Goal: Task Accomplishment & Management: Complete application form

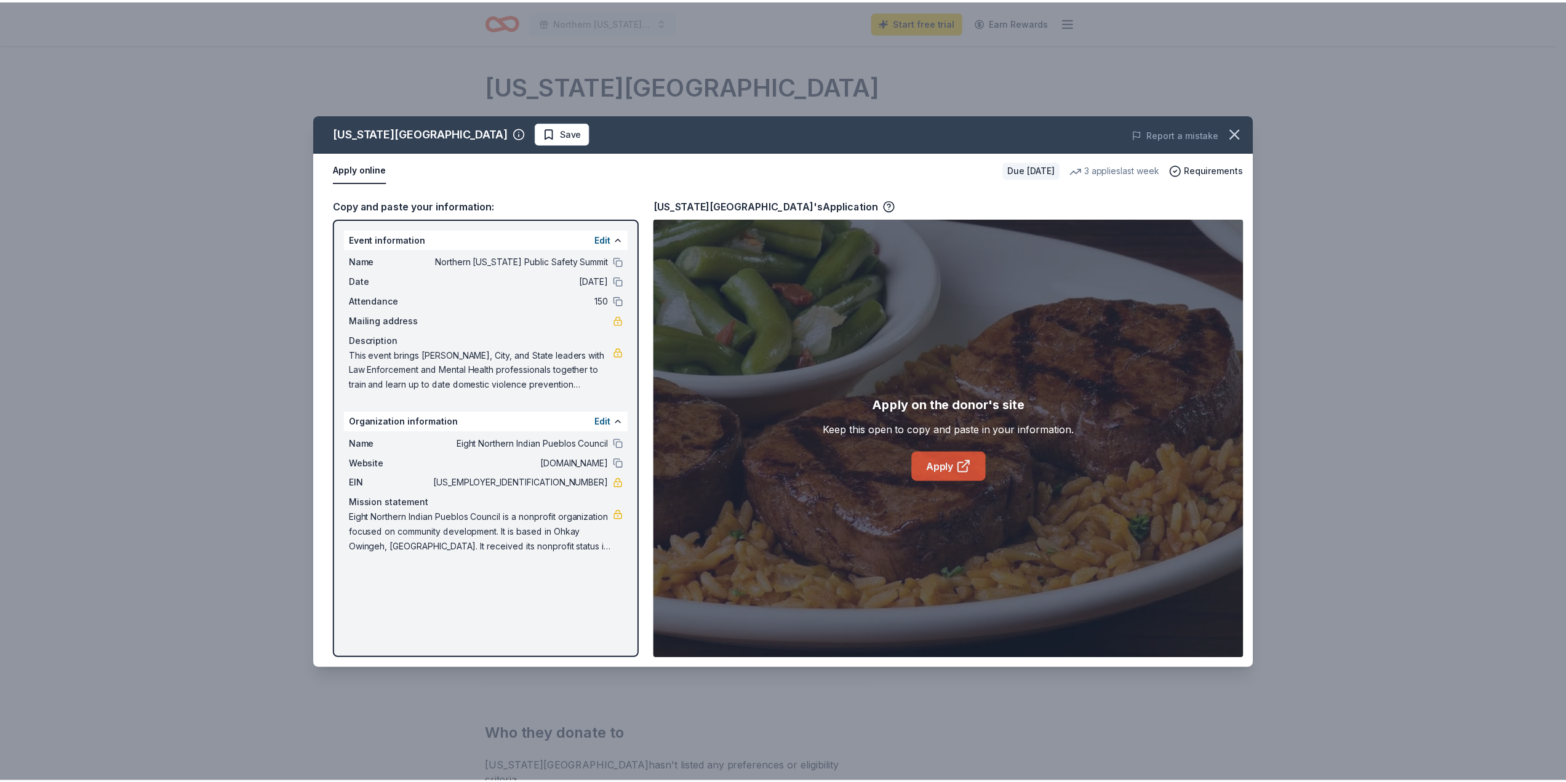
scroll to position [62, 0]
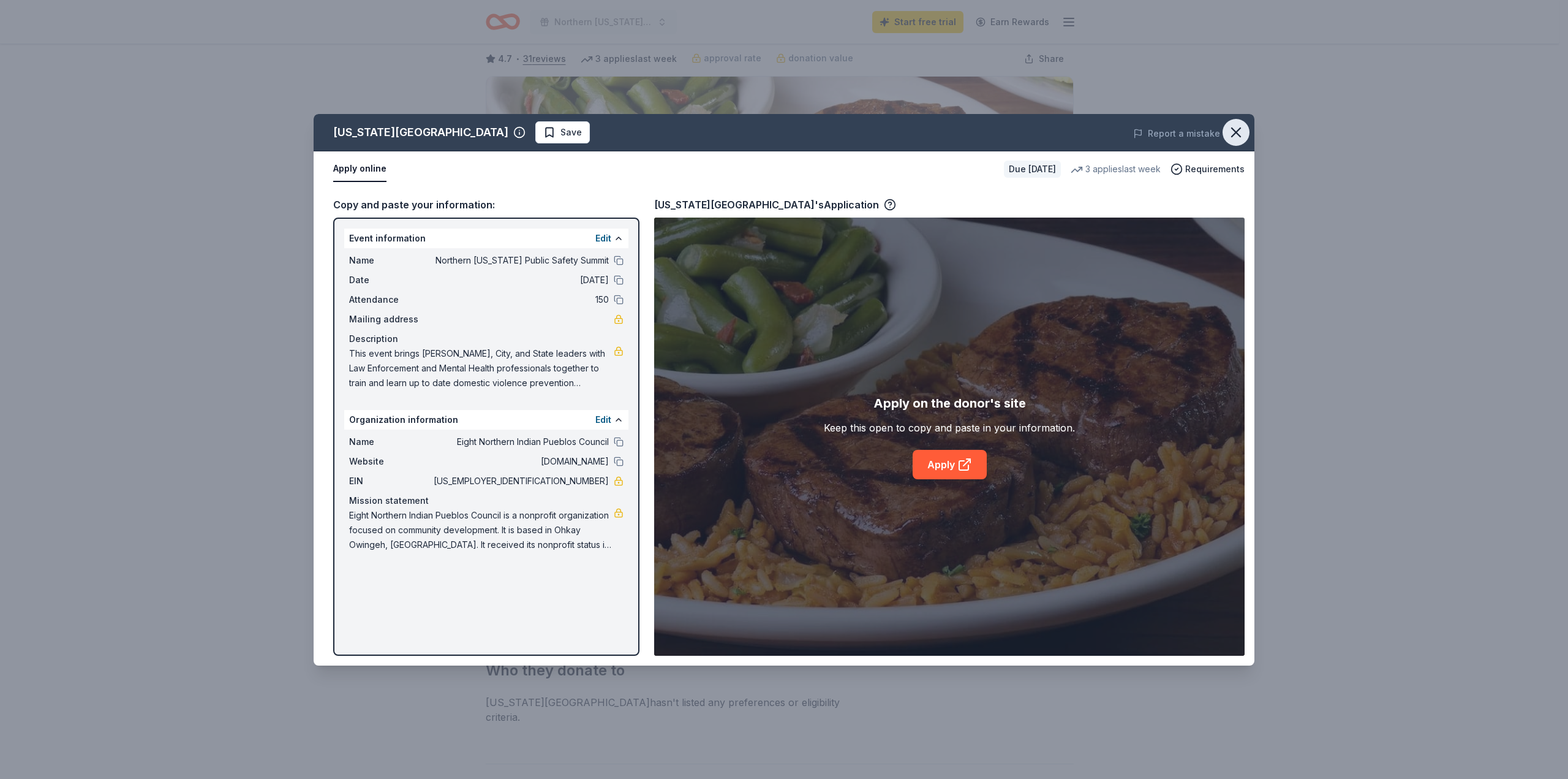
click at [1239, 130] on icon "button" at bounding box center [1235, 132] width 9 height 9
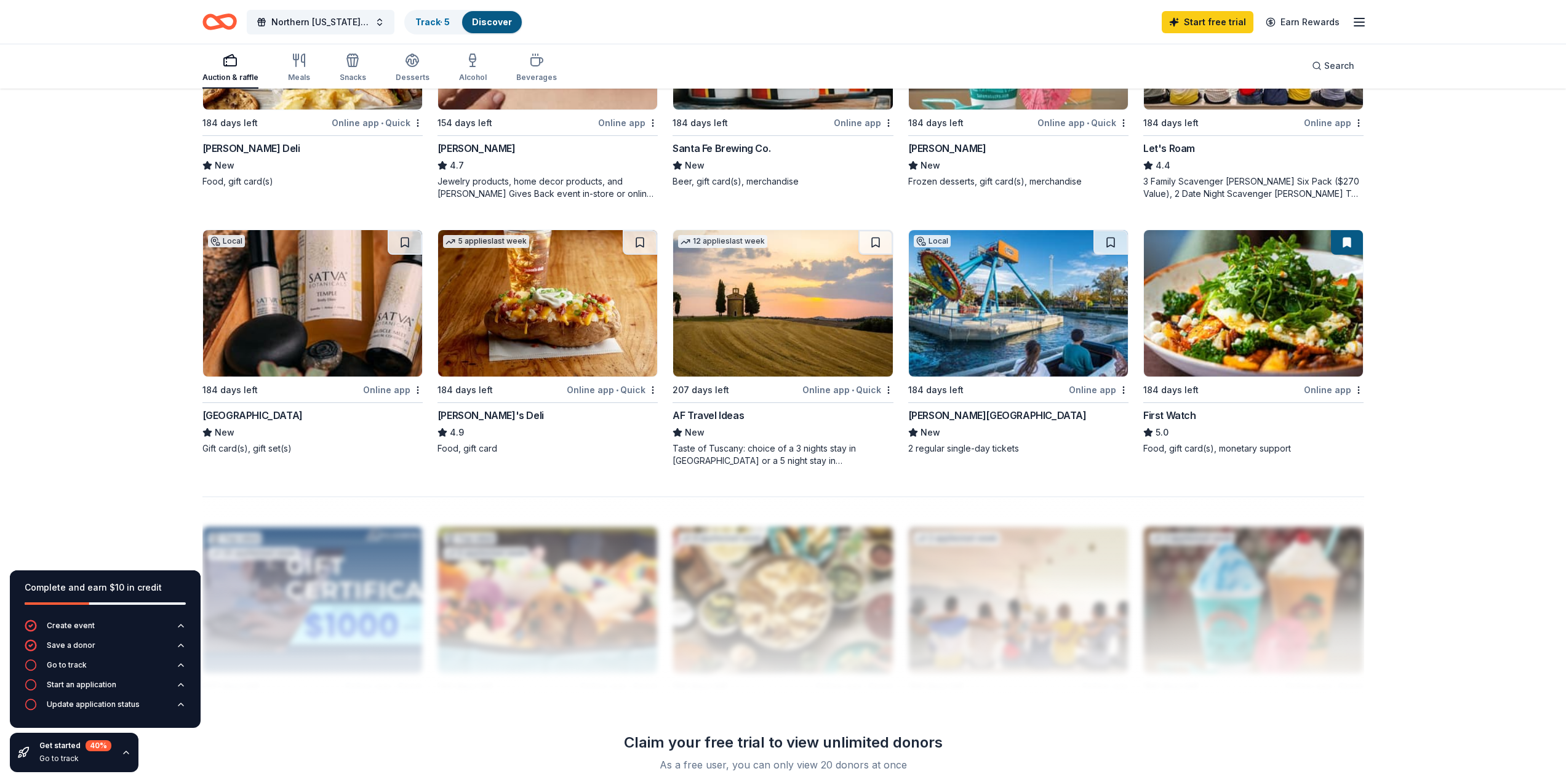
scroll to position [861, 0]
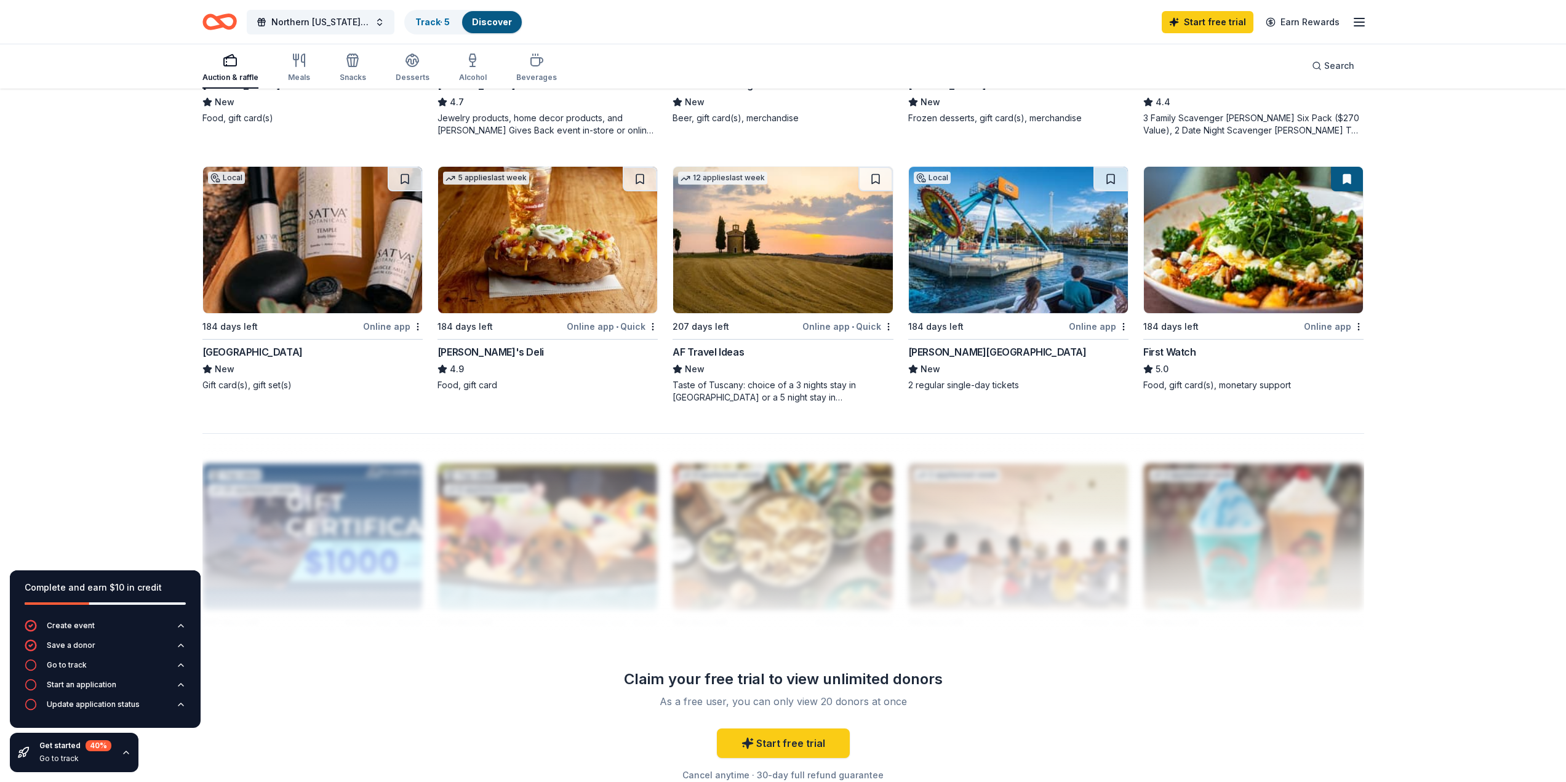
click at [236, 354] on div "Ojo Spa Resorts" at bounding box center [252, 352] width 100 height 15
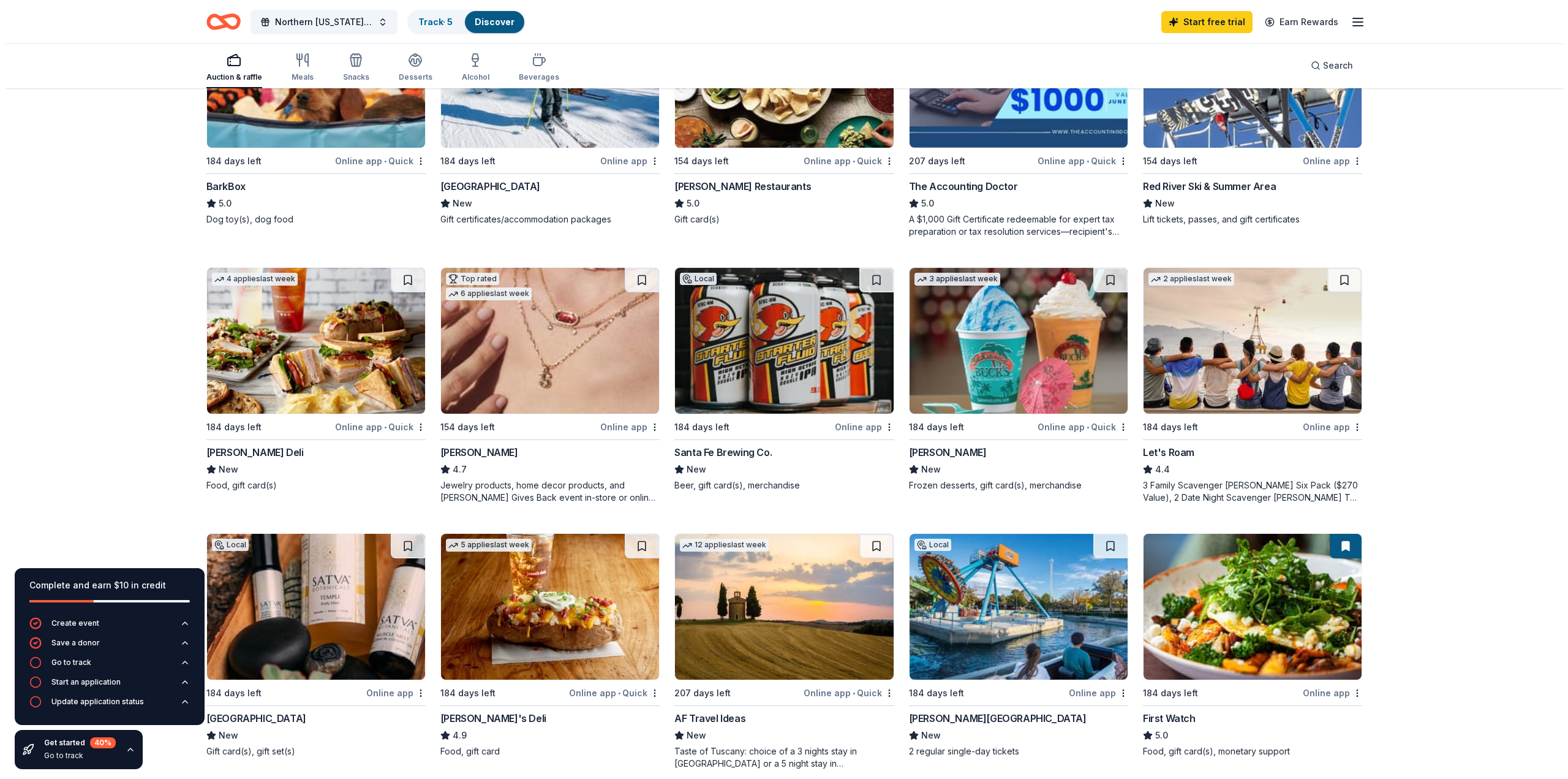
scroll to position [0, 0]
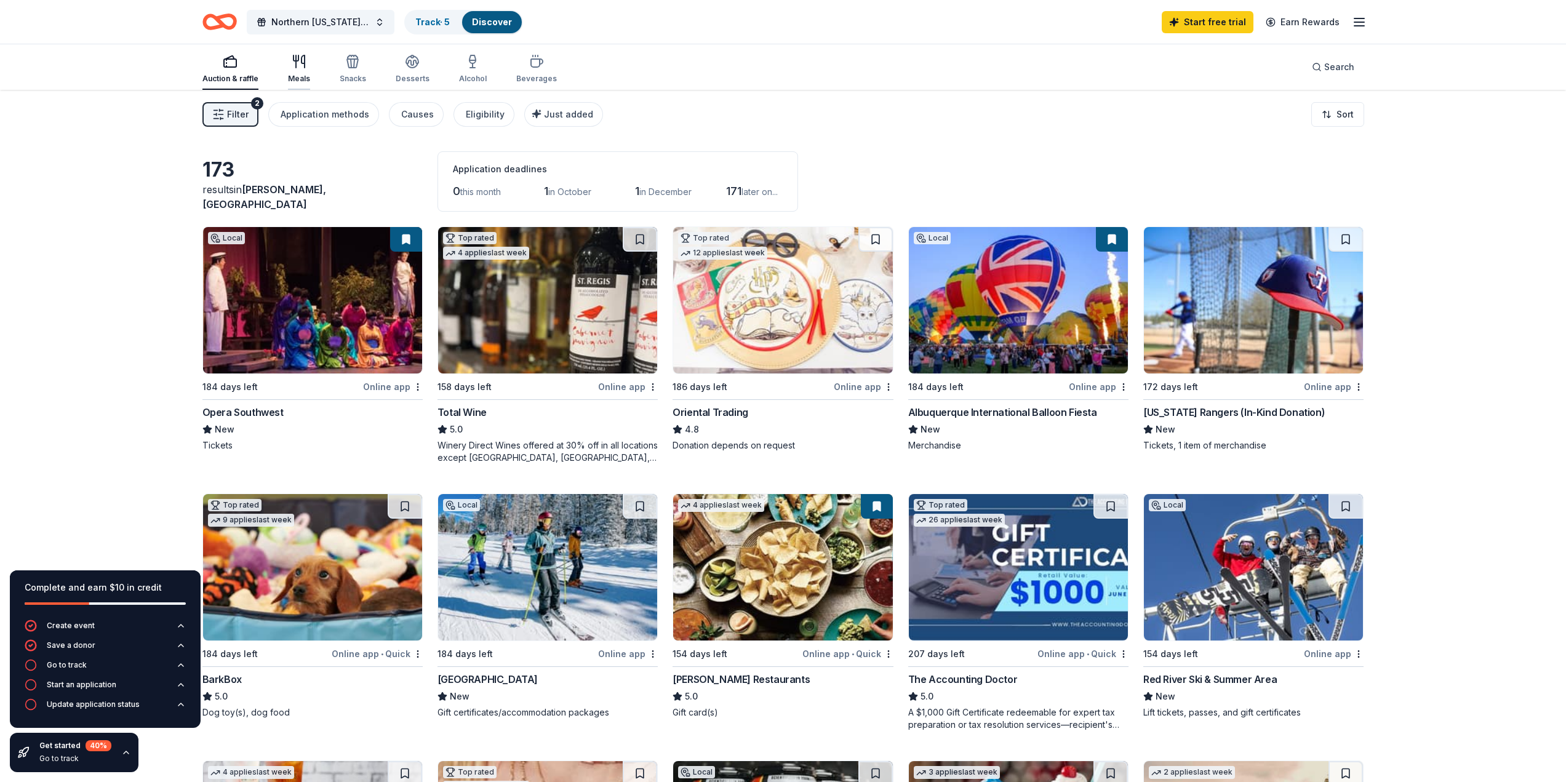
click at [300, 70] on div "Meals" at bounding box center [299, 69] width 22 height 30
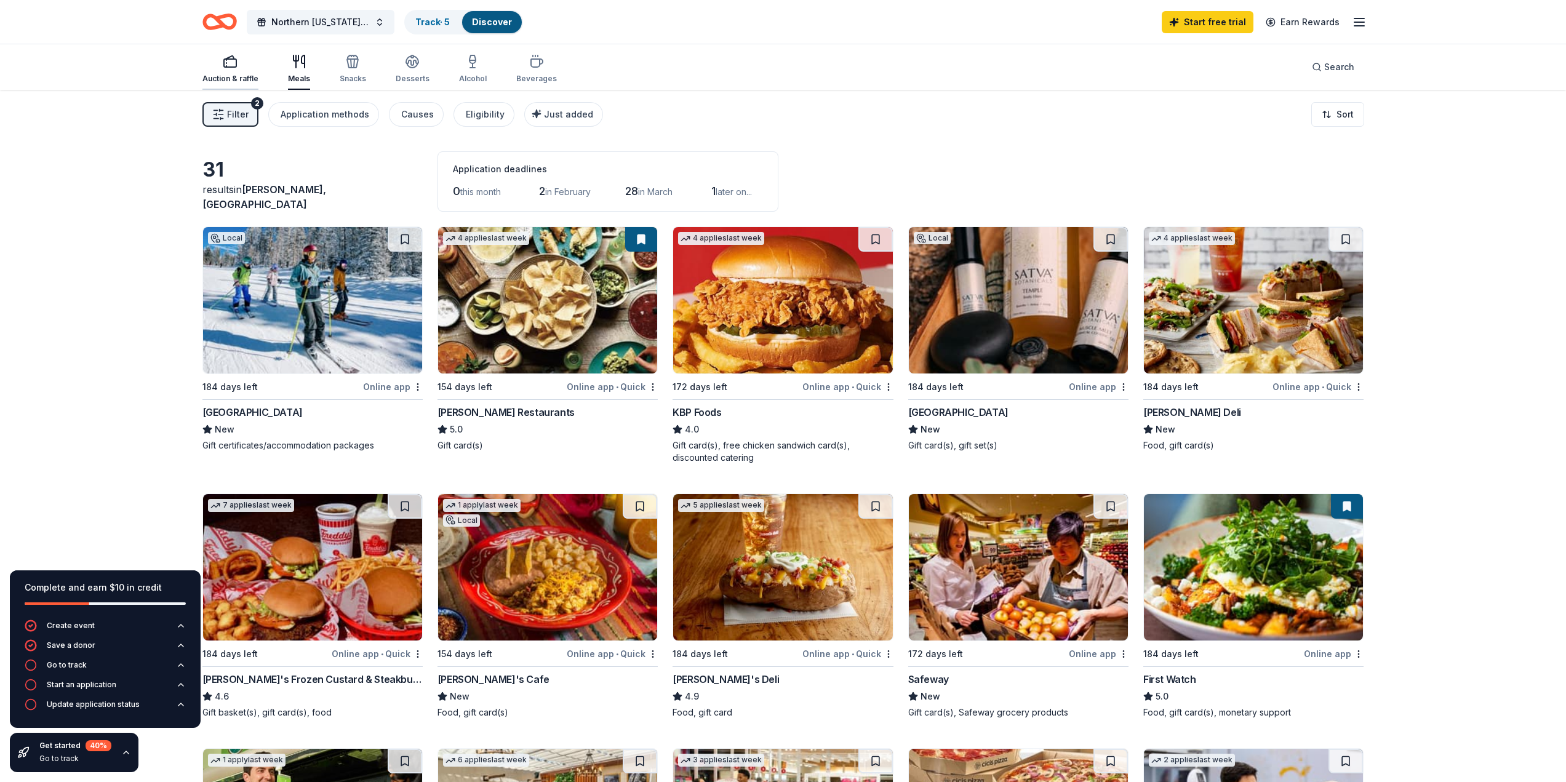
click at [221, 80] on div "Auction & raffle" at bounding box center [230, 79] width 56 height 10
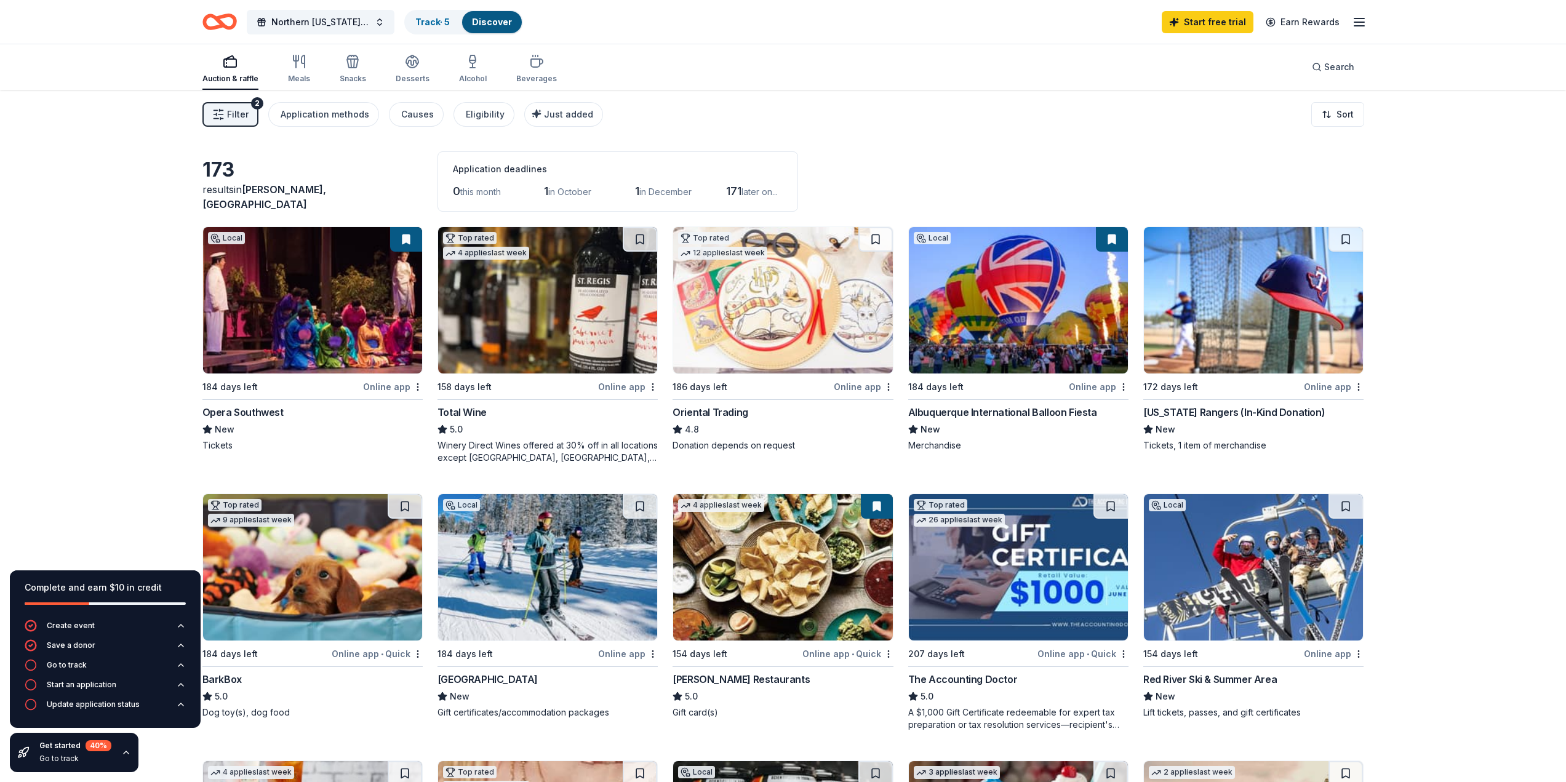
click at [250, 118] on button "Filter 2" at bounding box center [230, 114] width 56 height 25
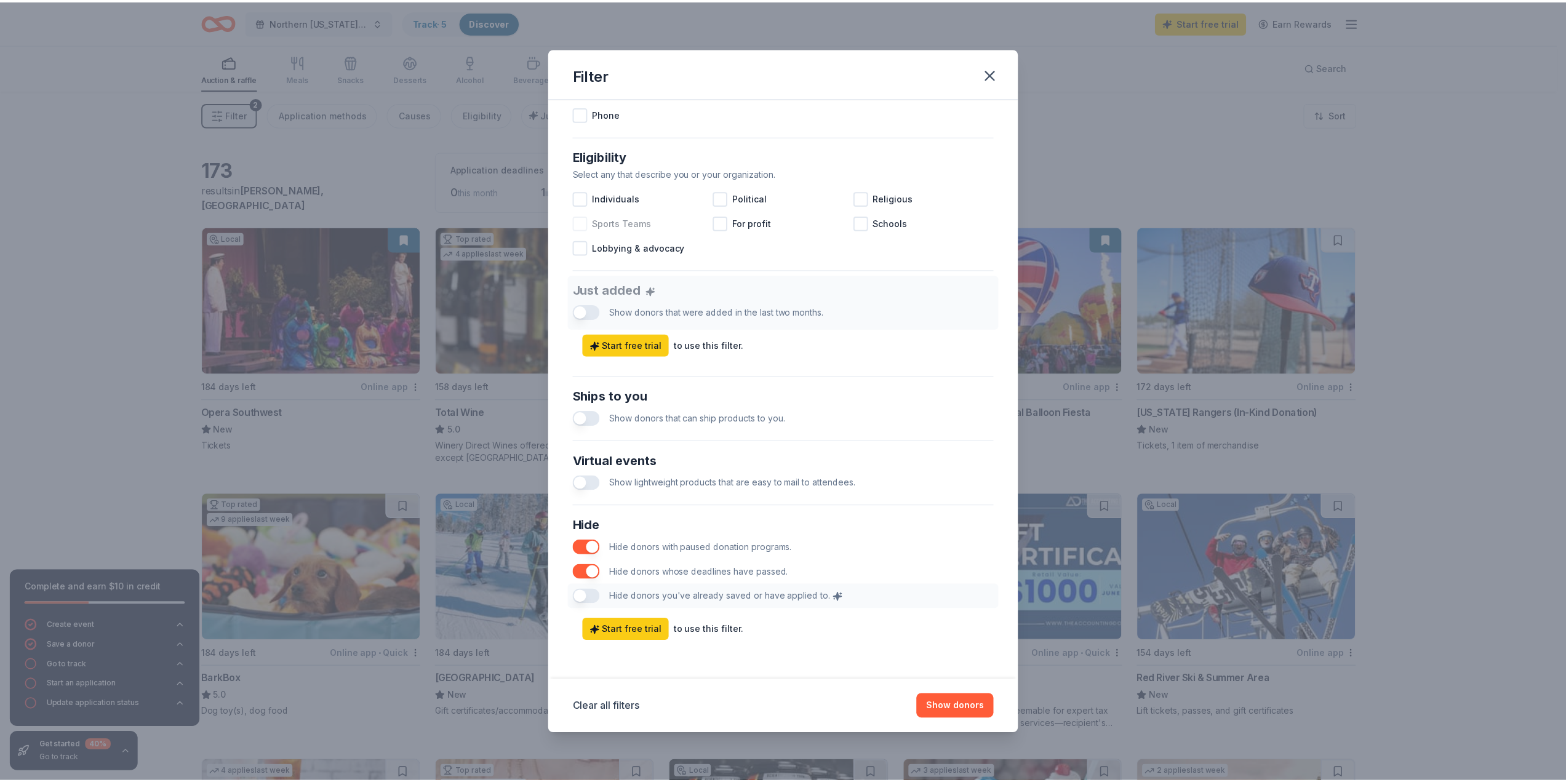
scroll to position [313, 0]
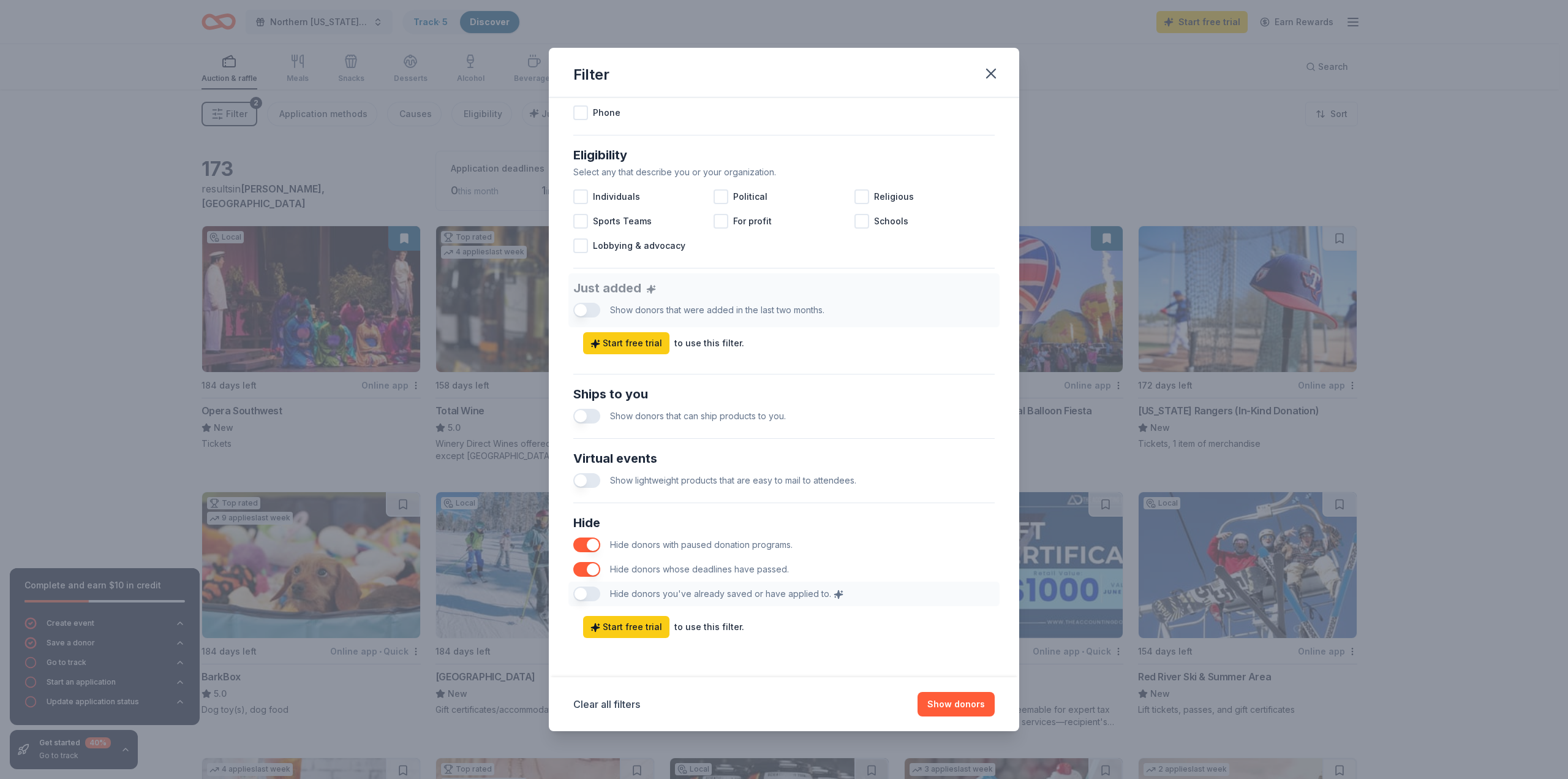
click at [589, 569] on button "button" at bounding box center [586, 569] width 27 height 15
click at [940, 711] on button "Show 173 donors" at bounding box center [949, 704] width 92 height 25
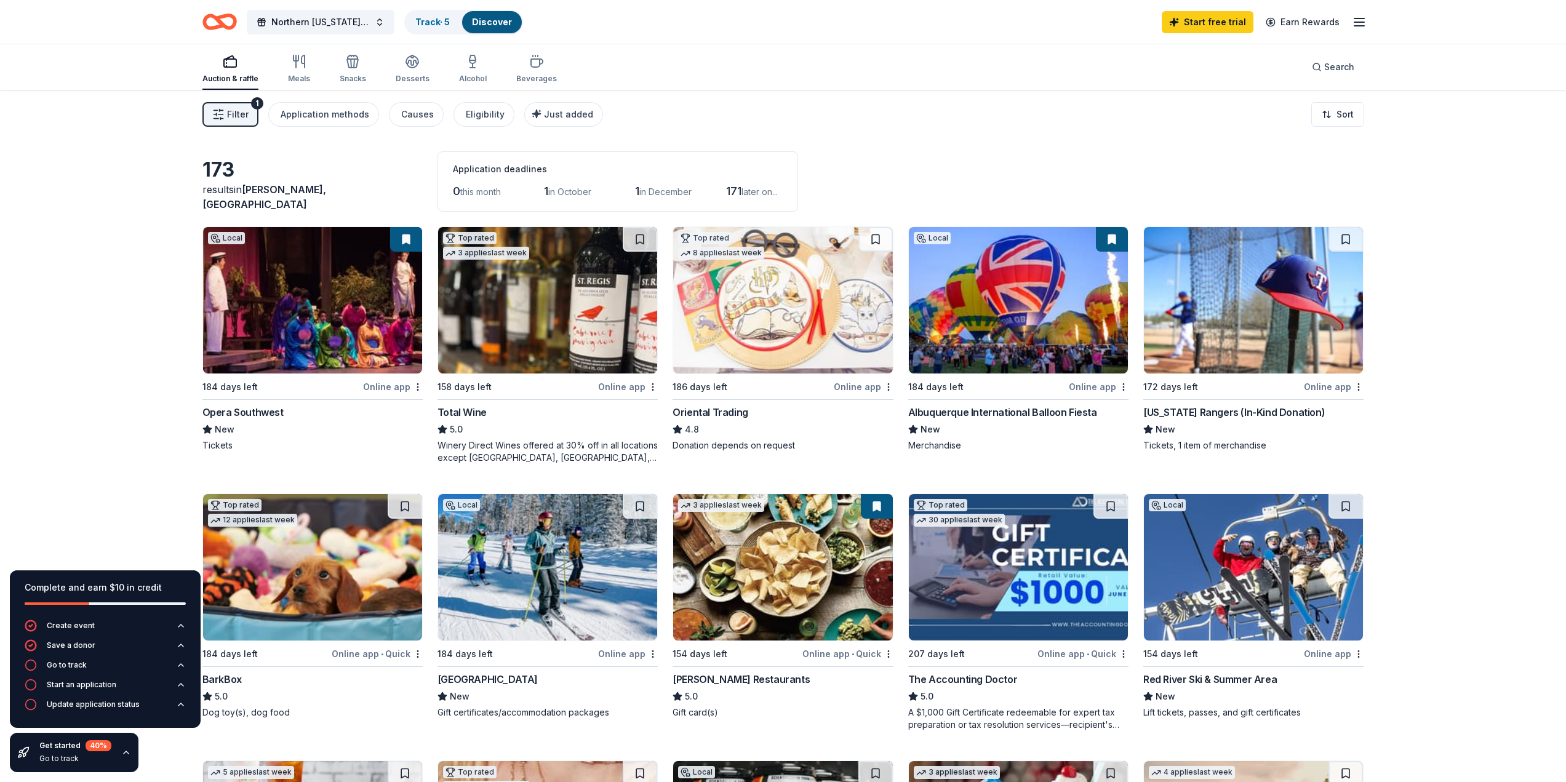
click at [575, 189] on span "in October" at bounding box center [569, 191] width 43 height 10
click at [561, 108] on div "Just added" at bounding box center [564, 114] width 57 height 15
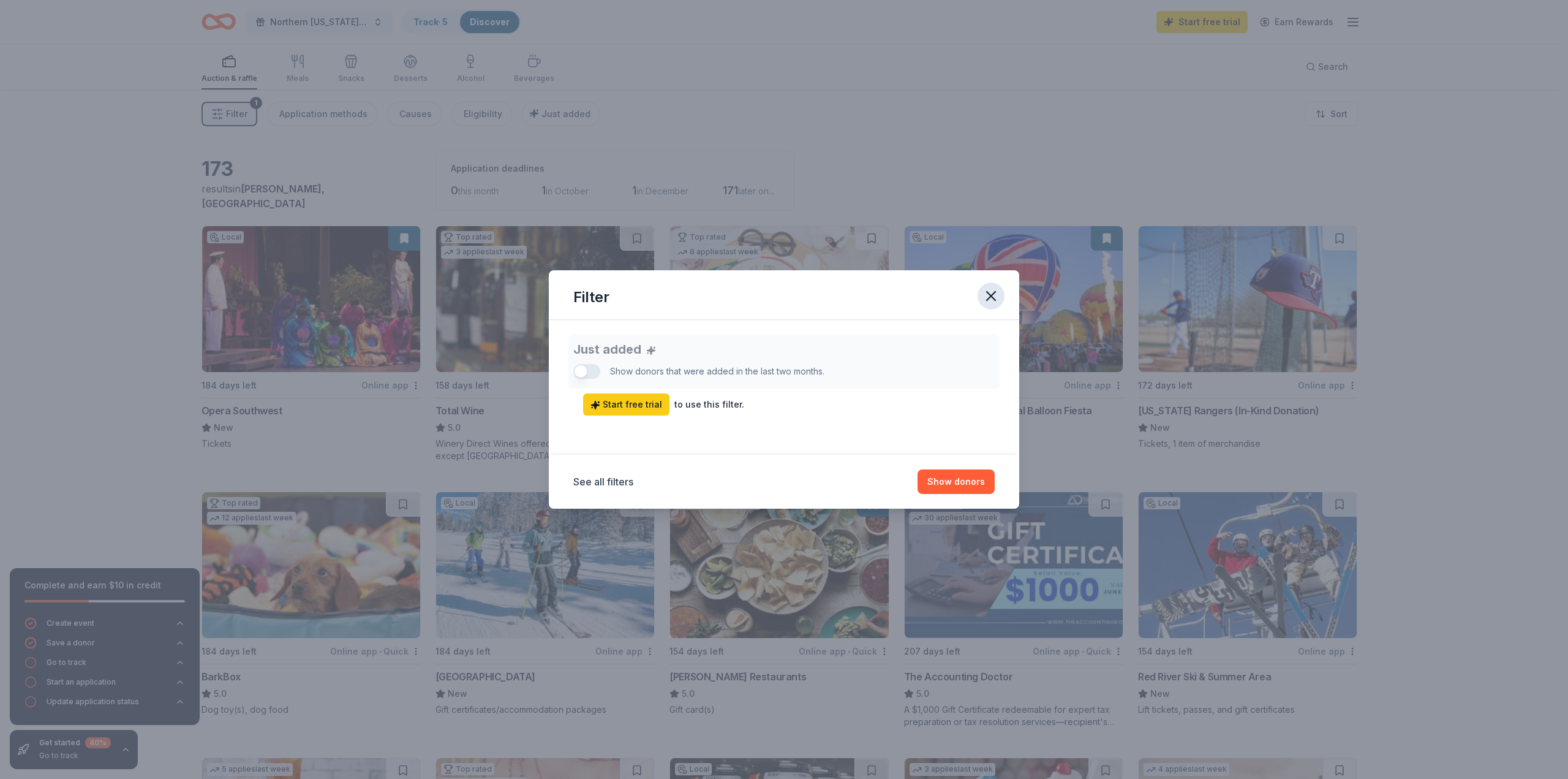
click at [991, 300] on icon "button" at bounding box center [991, 296] width 17 height 17
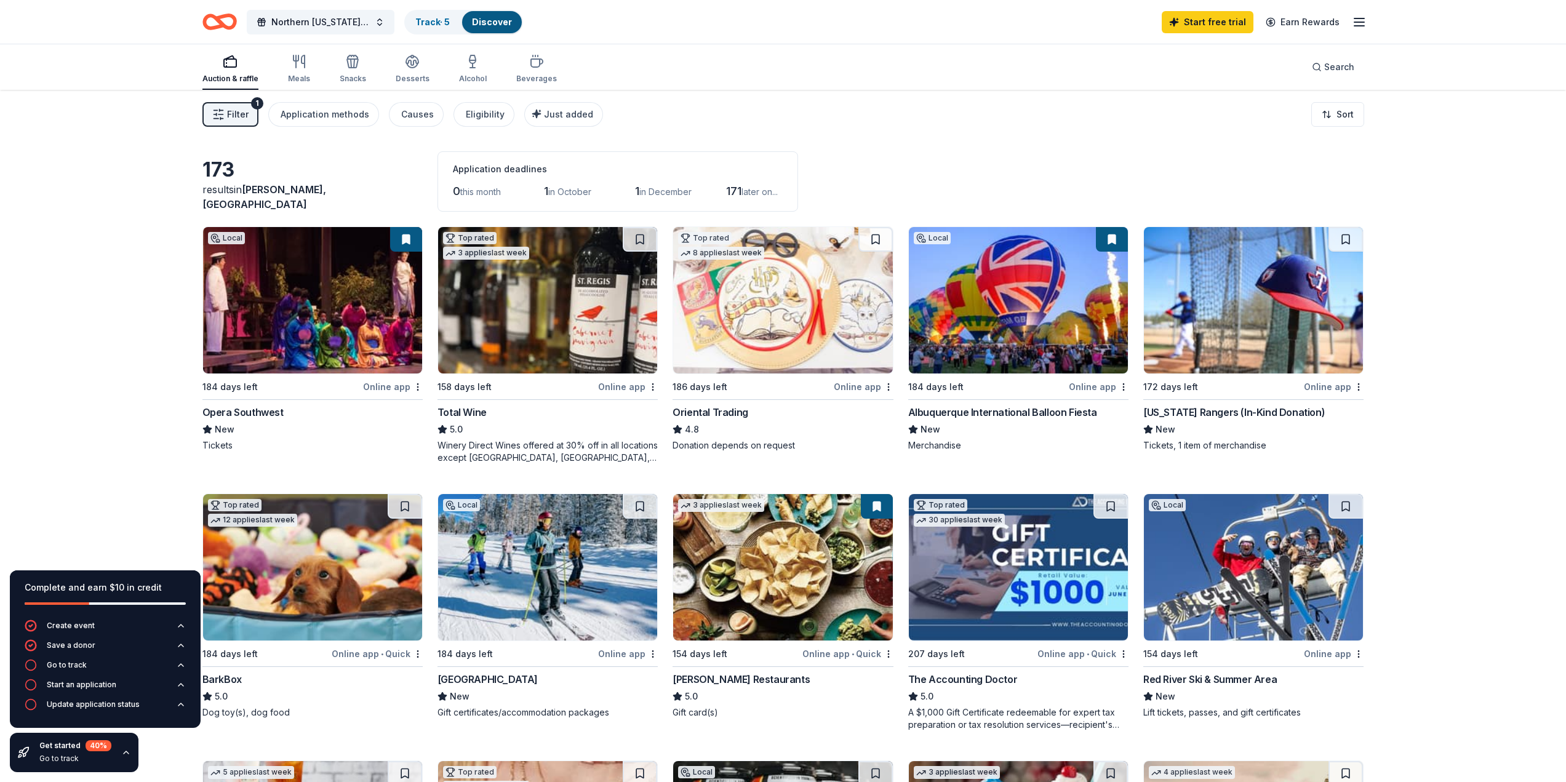
click at [1240, 412] on div "[US_STATE] Rangers (In-Kind Donation)" at bounding box center [1233, 412] width 181 height 15
click at [1290, 329] on img at bounding box center [1253, 300] width 219 height 146
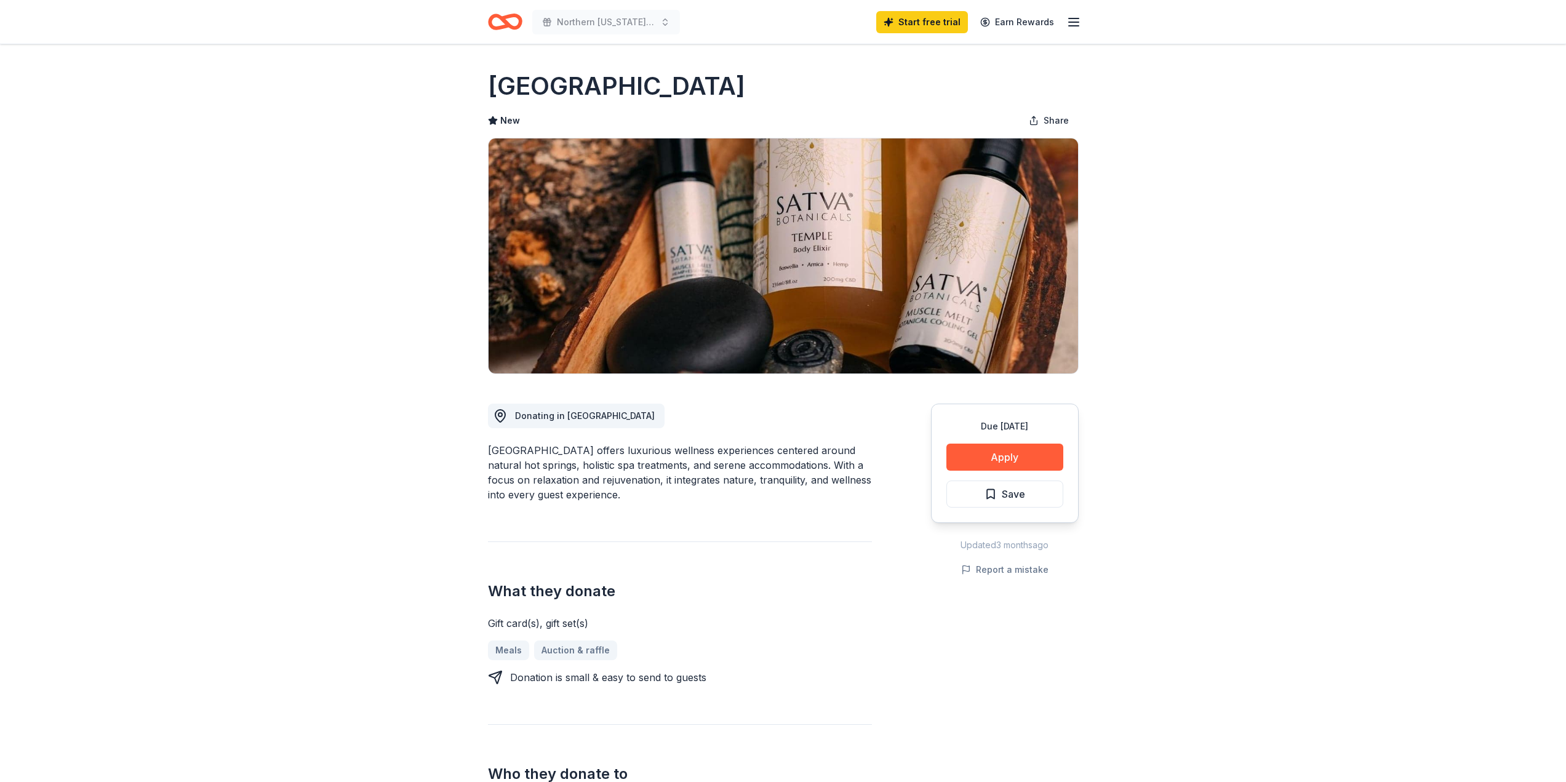
click at [1043, 461] on button "Apply" at bounding box center [1004, 457] width 117 height 27
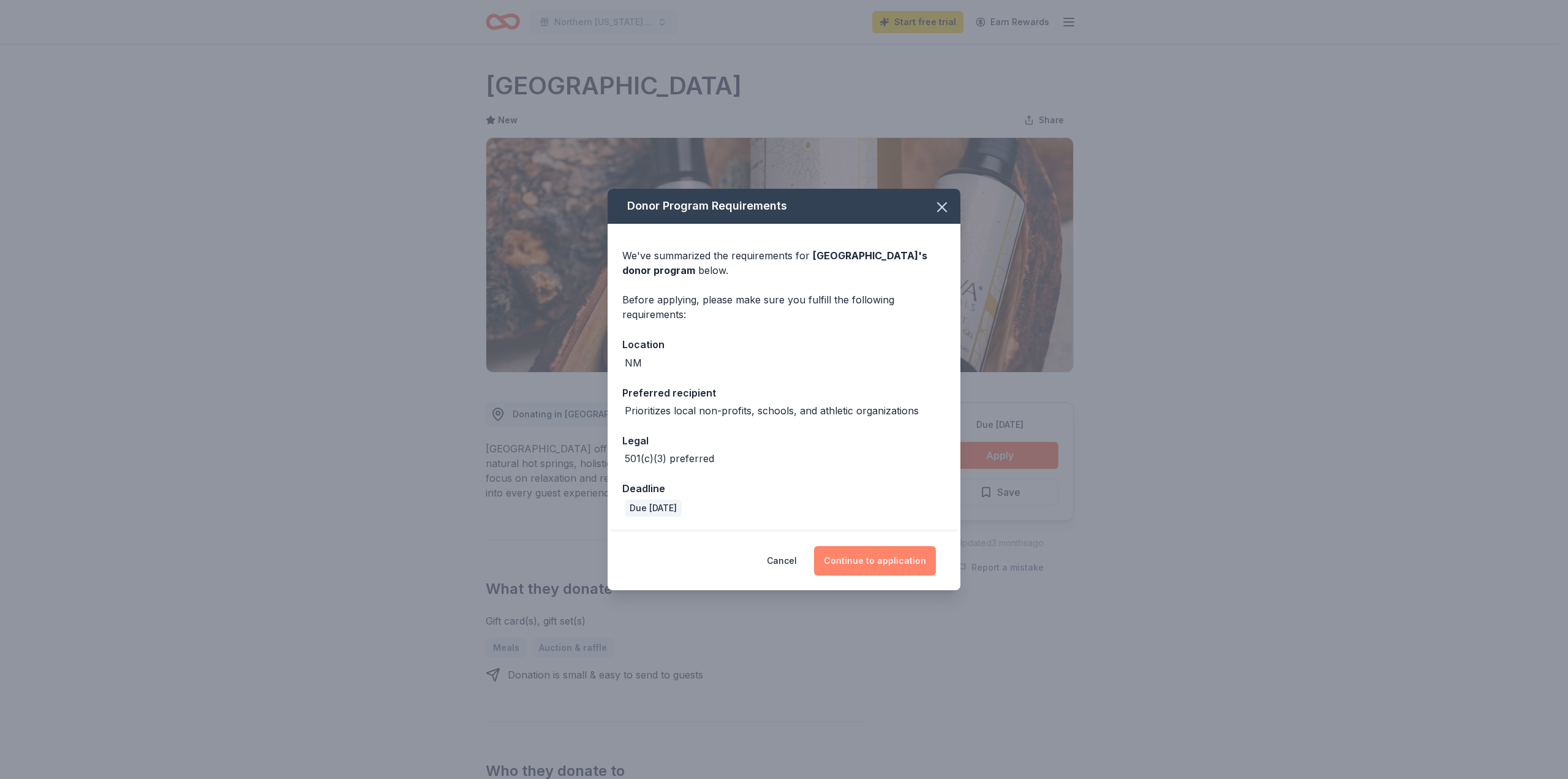
click at [855, 561] on button "Continue to application" at bounding box center [875, 561] width 121 height 30
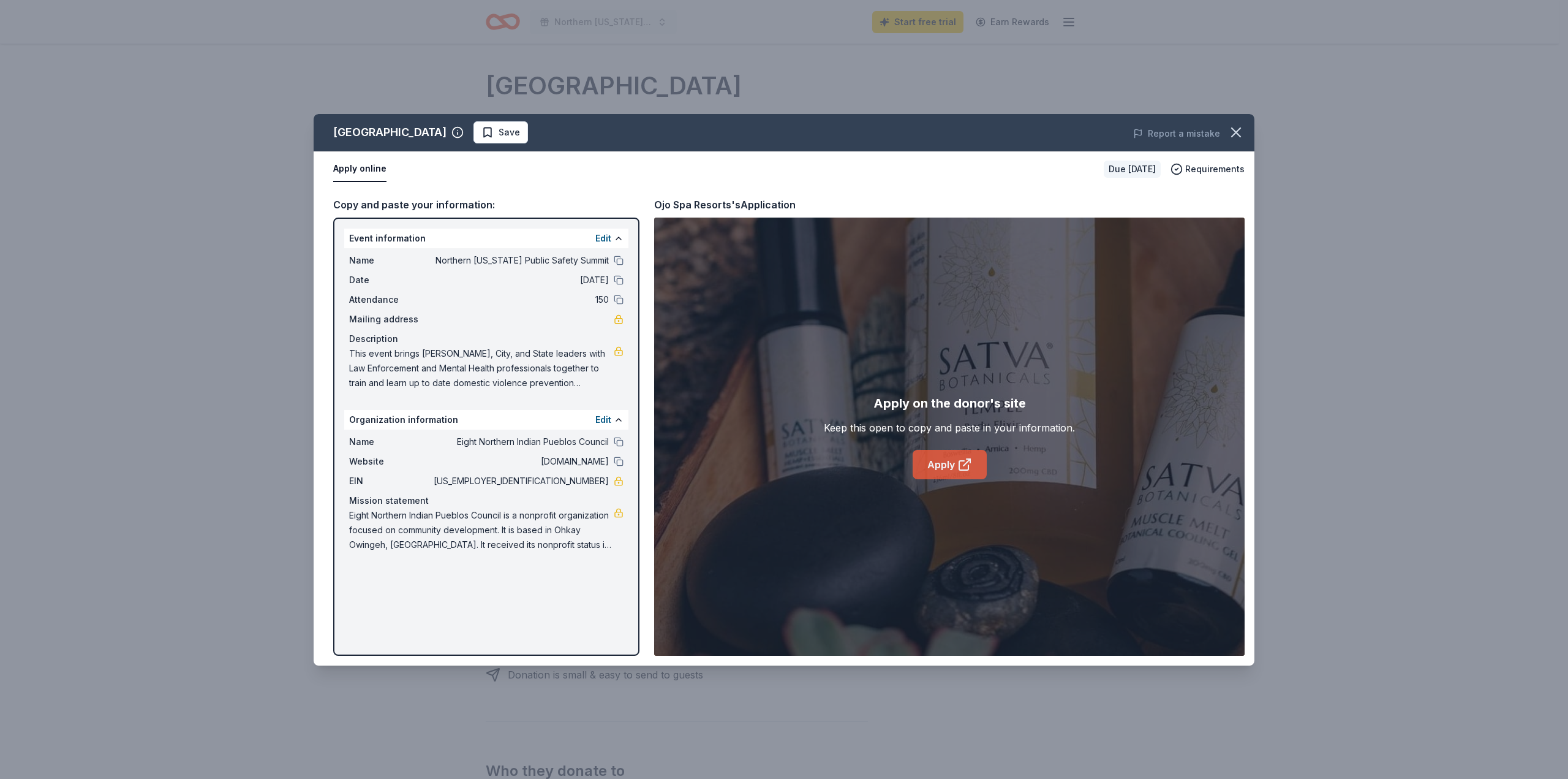
click at [929, 458] on link "Apply" at bounding box center [950, 465] width 74 height 30
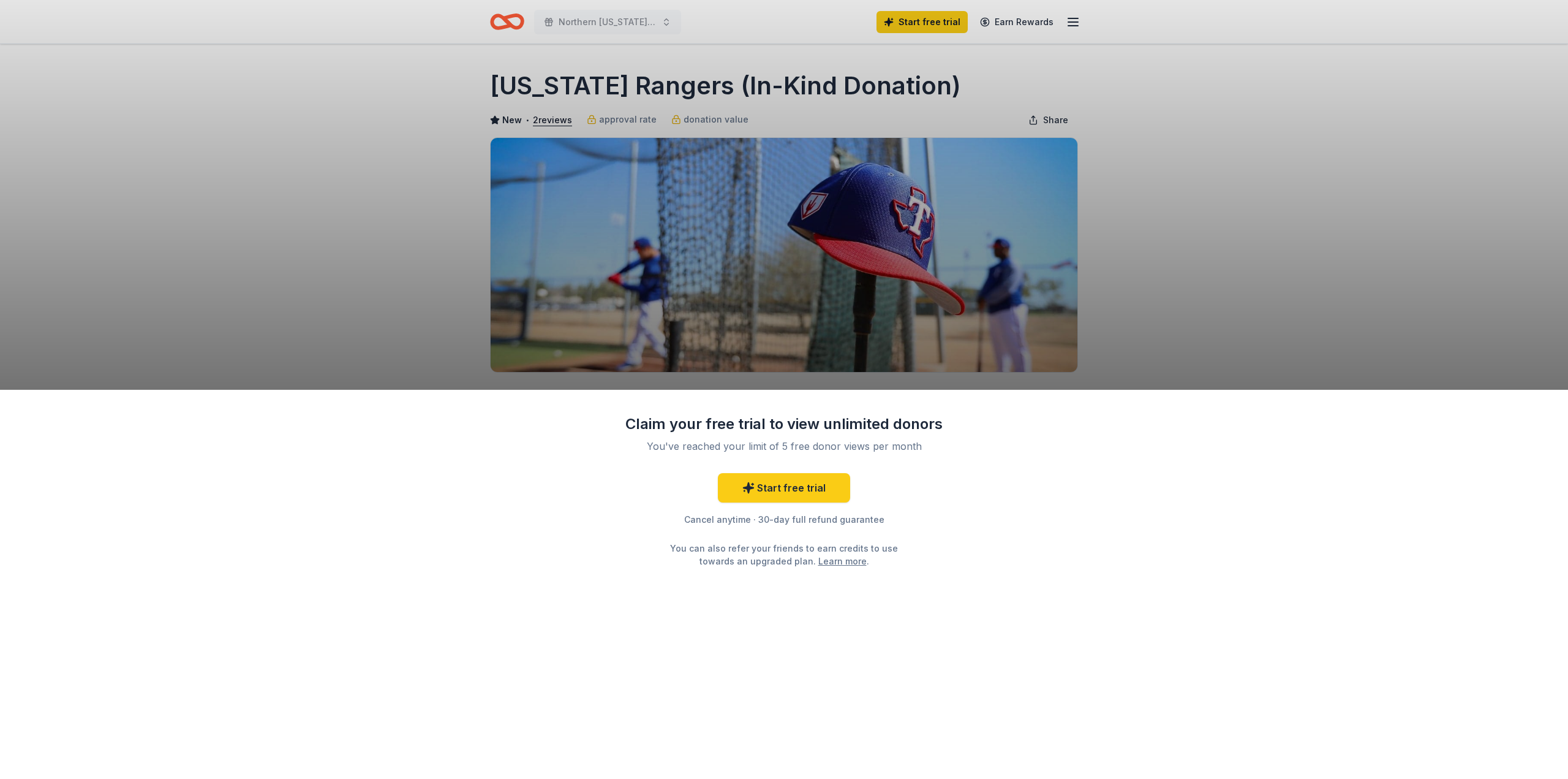
click at [339, 203] on div "Claim your free trial to view unlimited donors You've reached your limit of 5 f…" at bounding box center [784, 390] width 1568 height 779
click at [558, 115] on div "Claim your free trial to view unlimited donors You've reached your limit of 5 f…" at bounding box center [784, 390] width 1568 height 779
click at [557, 122] on div "Claim your free trial to view unlimited donors You've reached your limit of 5 f…" at bounding box center [784, 390] width 1568 height 779
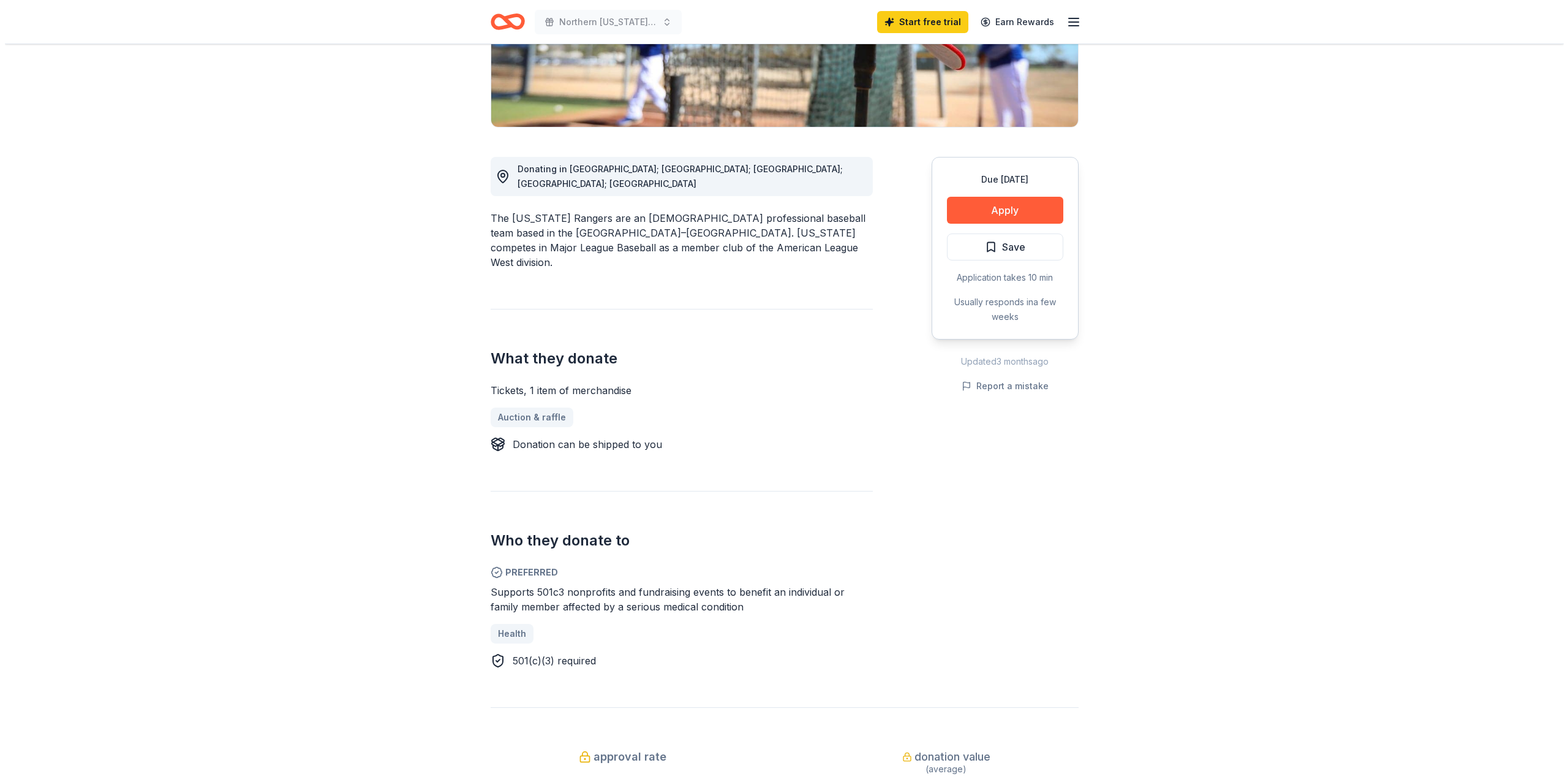
scroll to position [307, 0]
